Goal: Task Accomplishment & Management: Use online tool/utility

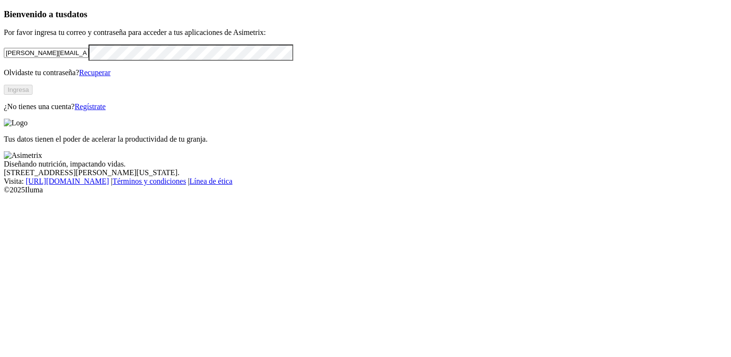
click at [83, 58] on input "[PERSON_NAME][EMAIL_ADDRESS][DOMAIN_NAME]" at bounding box center [46, 53] width 85 height 10
drag, startPoint x: 90, startPoint y: 115, endPoint x: 96, endPoint y: 115, distance: 6.2
click at [89, 58] on input "[PERSON_NAME][EMAIL_ADDRESS][DOMAIN_NAME]" at bounding box center [46, 53] width 85 height 10
drag, startPoint x: 94, startPoint y: 113, endPoint x: 40, endPoint y: 118, distance: 54.3
click at [40, 111] on div "Bienvenido a tus datos Por favor ingresa tu correo y contraseña para acceder a …" at bounding box center [366, 60] width 724 height 102
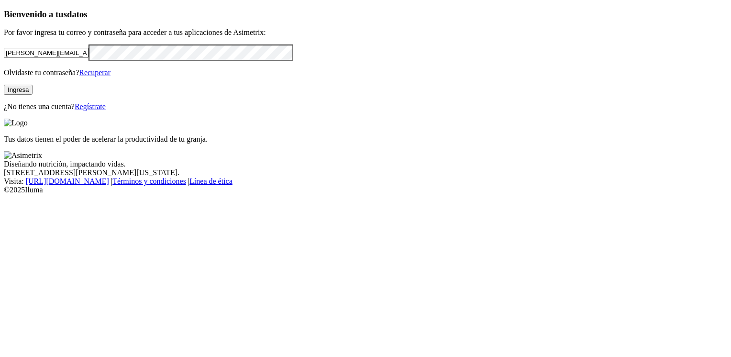
type input "[PERSON_NAME][EMAIL_ADDRESS][PERSON_NAME][DOMAIN_NAME]"
click input "submit" at bounding box center [0, 0] width 0 height 0
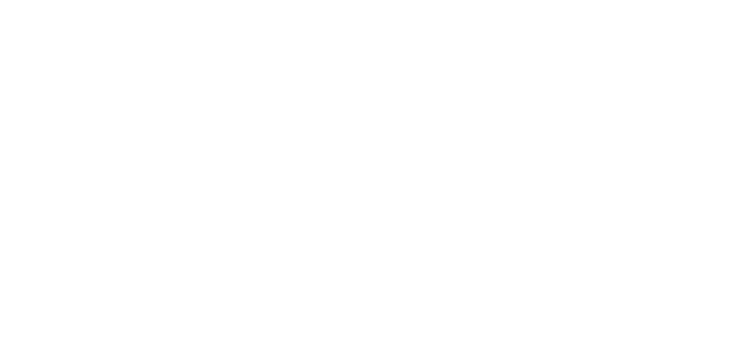
type input "d"
type input "DATA ACTUALIZADA"
click at [25, 180] on icon at bounding box center [19, 195] width 30 height 30
